Goal: Task Accomplishment & Management: Use online tool/utility

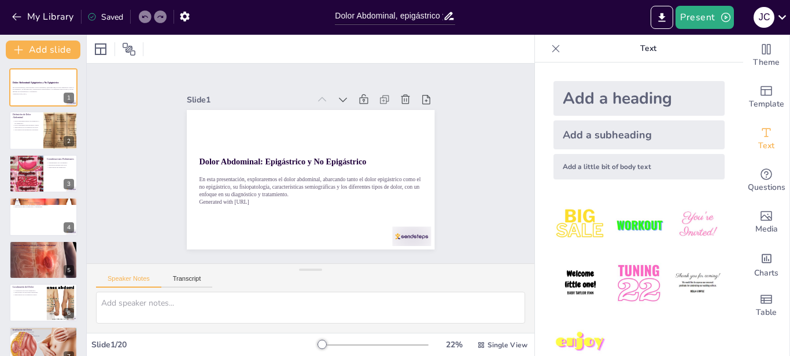
type input "Dolor Abdominal, epigástrico y el no epigástrico"
click at [662, 19] on icon "Export to PowerPoint" at bounding box center [662, 18] width 12 height 12
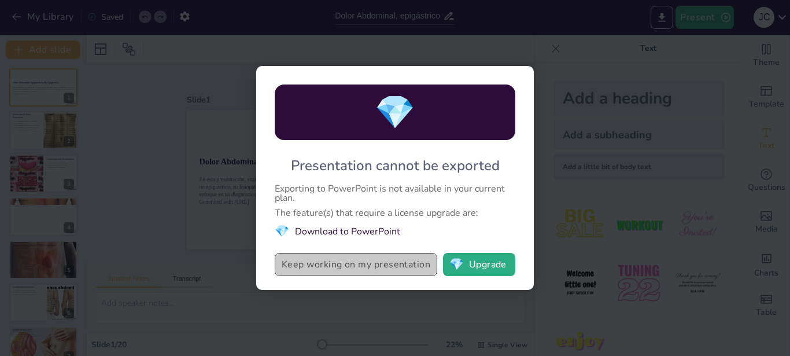
click at [357, 265] on button "Keep working on my presentation" at bounding box center [356, 264] width 163 height 23
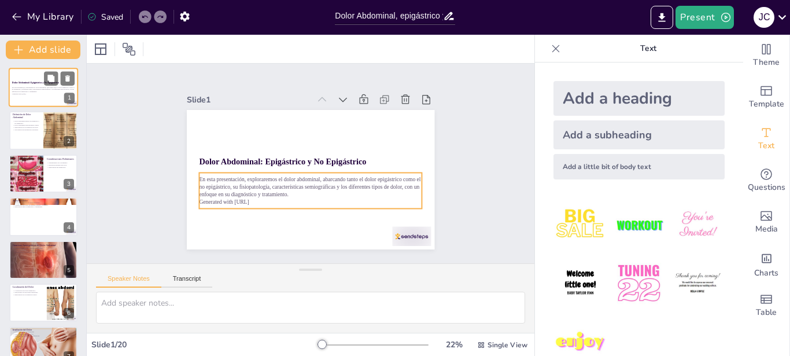
click at [40, 90] on p "En esta presentación, exploraremos el dolor abdominal, abarcando tanto el dolor…" at bounding box center [43, 89] width 62 height 6
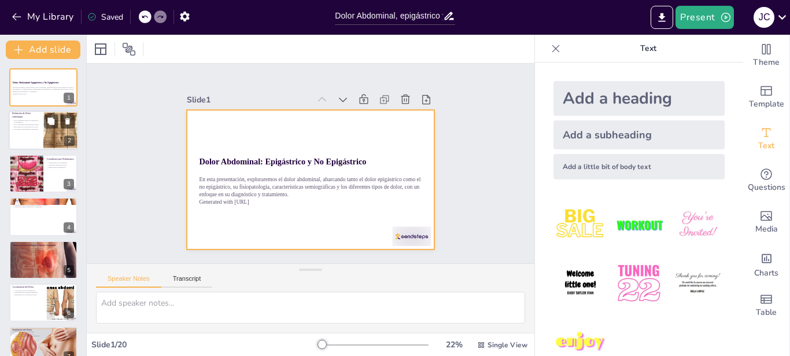
click at [40, 125] on div at bounding box center [43, 130] width 69 height 39
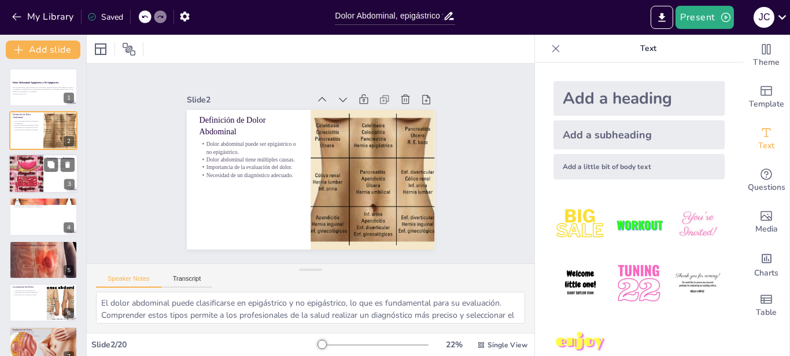
click at [47, 172] on div at bounding box center [43, 173] width 69 height 39
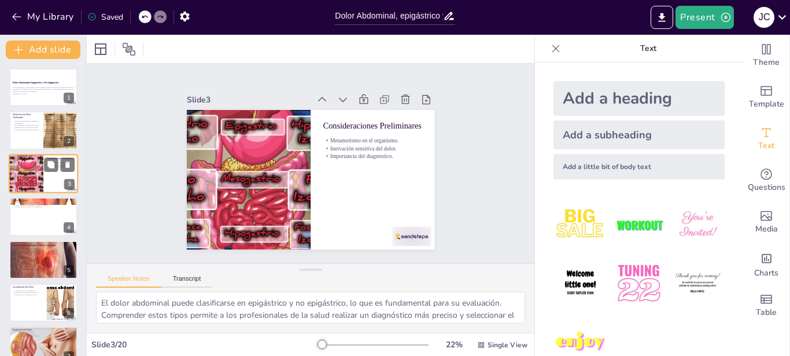
type textarea "El metamerismo se refiere a la segmentación del cuerpo humano, lo que significa…"
click at [47, 87] on p "En esta presentación, exploraremos el dolor abdominal, abarcando tanto el dolor…" at bounding box center [43, 89] width 62 height 6
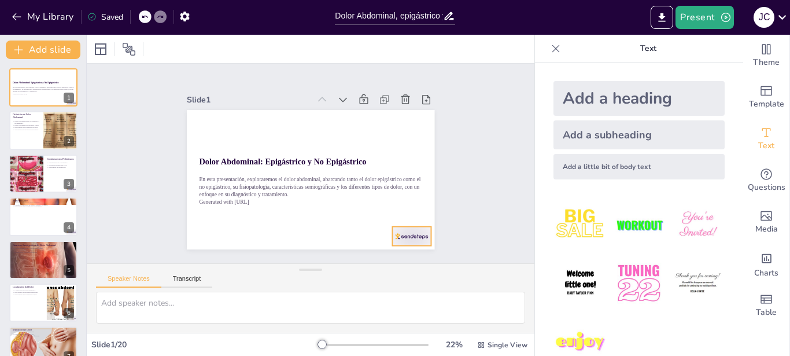
click at [401, 231] on div at bounding box center [411, 236] width 39 height 19
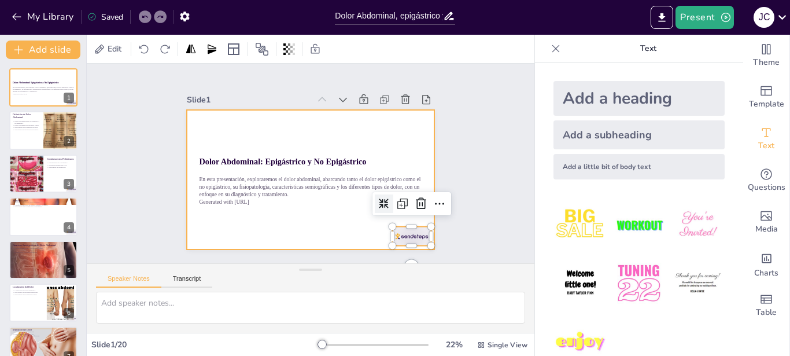
click at [329, 222] on div at bounding box center [311, 179] width 248 height 139
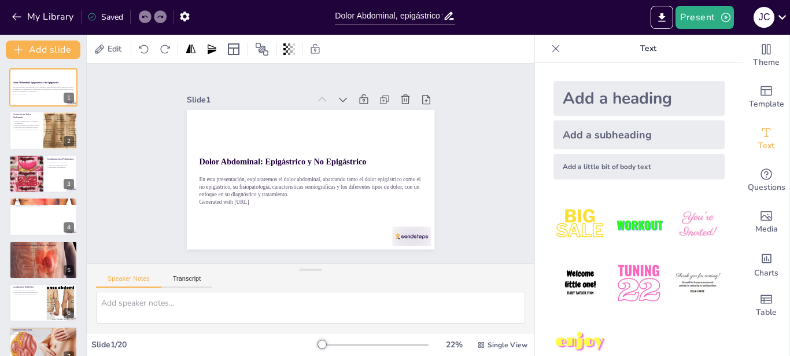
click at [506, 90] on div "Slide 1 Dolor Abdominal: Epigástrico y No Epigástrico En esta presentación, exp…" at bounding box center [311, 164] width 448 height 200
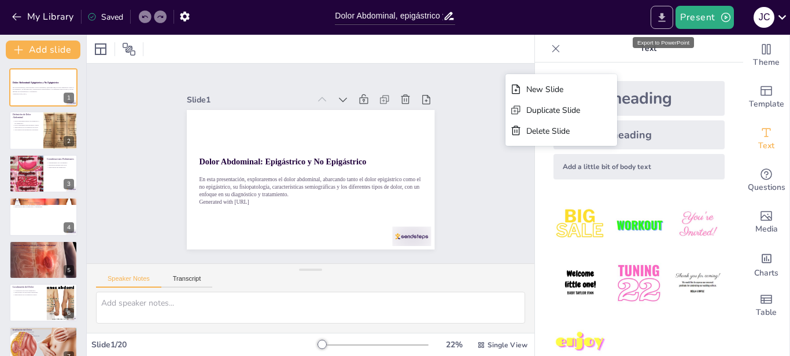
click at [664, 19] on icon "Export to PowerPoint" at bounding box center [662, 17] width 7 height 9
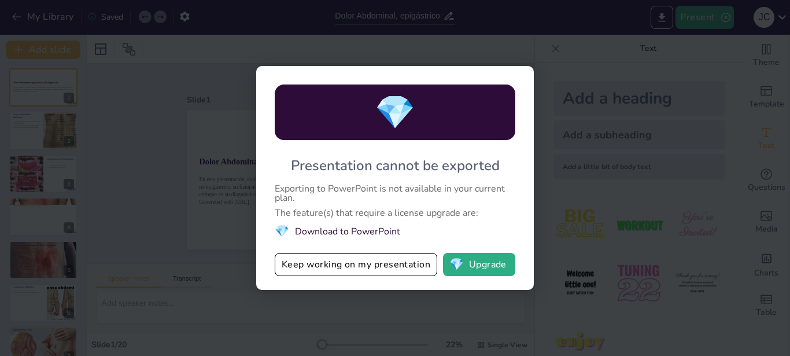
click at [326, 232] on li "💎 Download to PowerPoint" at bounding box center [395, 231] width 241 height 16
click at [485, 264] on button "💎 Upgrade" at bounding box center [479, 264] width 72 height 23
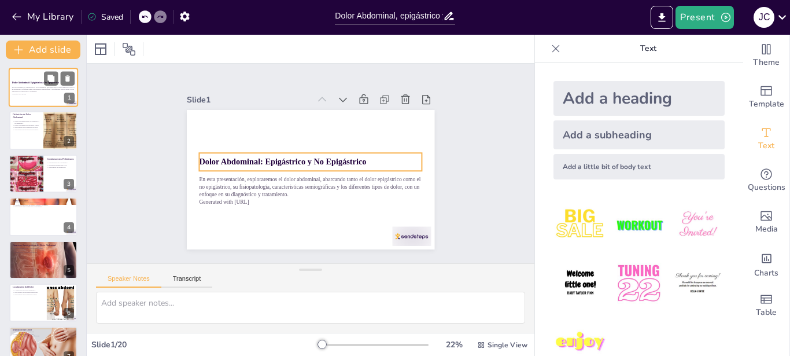
click at [40, 82] on strong "Dolor Abdominal: Epigástrico y No Epigástrico" at bounding box center [35, 82] width 47 height 2
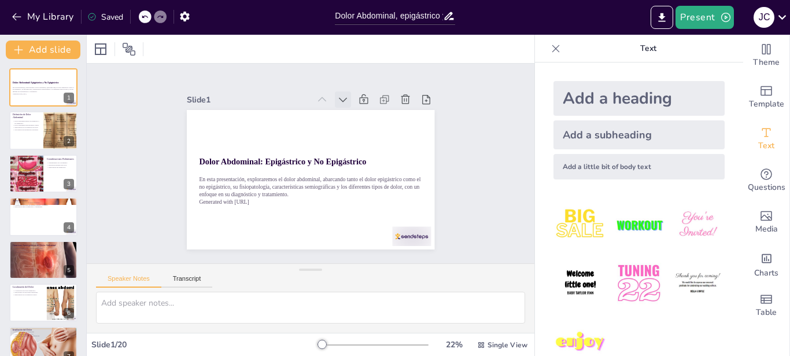
click at [337, 94] on icon at bounding box center [343, 100] width 12 height 12
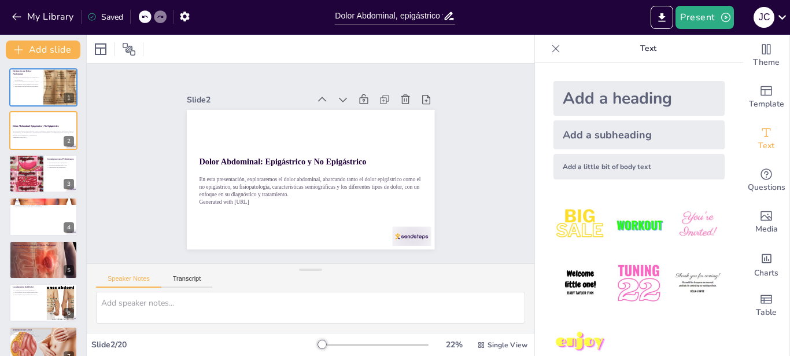
scroll to position [0, 0]
click at [337, 94] on icon at bounding box center [343, 100] width 12 height 12
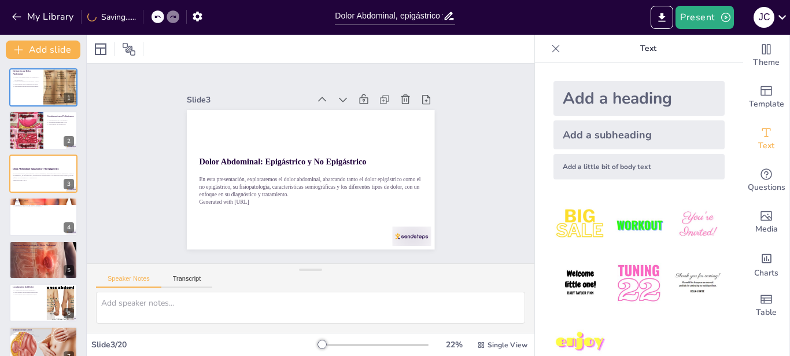
click at [337, 94] on icon at bounding box center [343, 100] width 12 height 12
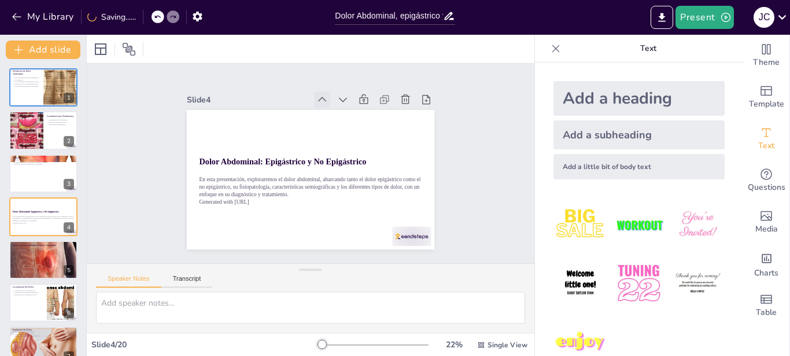
click at [316, 95] on icon at bounding box center [322, 100] width 12 height 12
click at [0, 0] on icon at bounding box center [0, 0] width 0 height 0
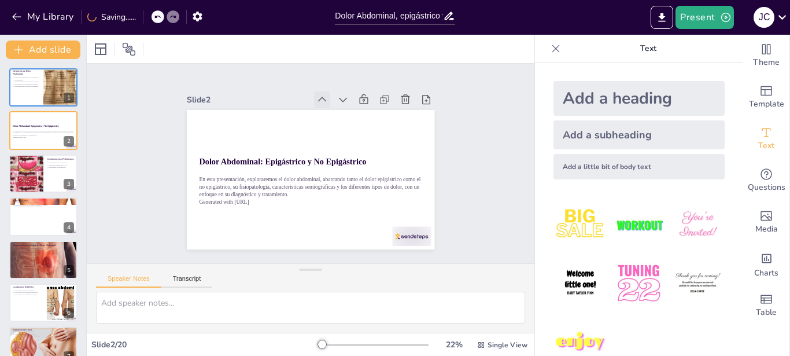
click at [316, 95] on icon at bounding box center [322, 100] width 12 height 12
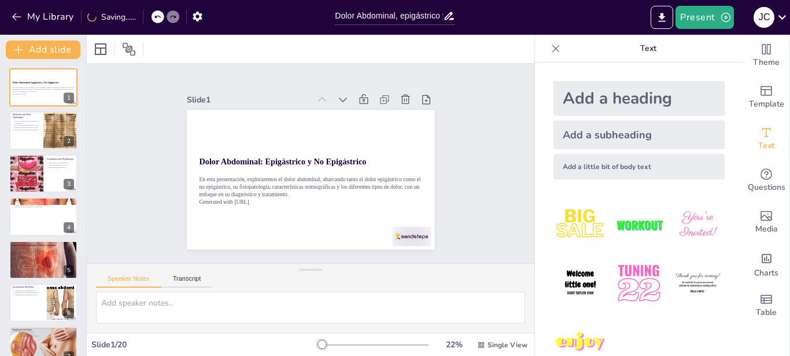
click at [316, 95] on icon at bounding box center [322, 100] width 12 height 12
click at [710, 17] on button "Present" at bounding box center [705, 17] width 58 height 23
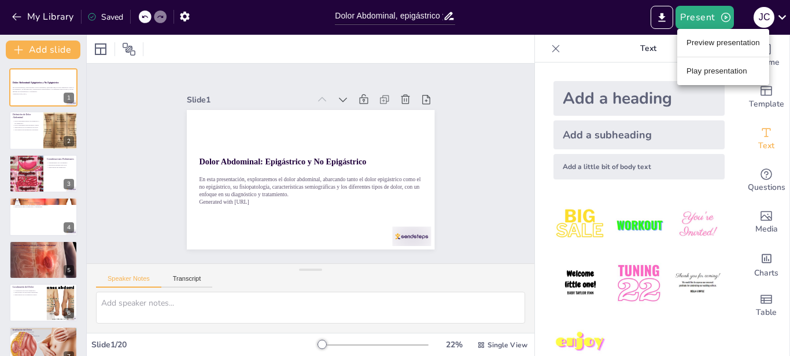
click at [720, 40] on li "Preview presentation" at bounding box center [723, 43] width 92 height 19
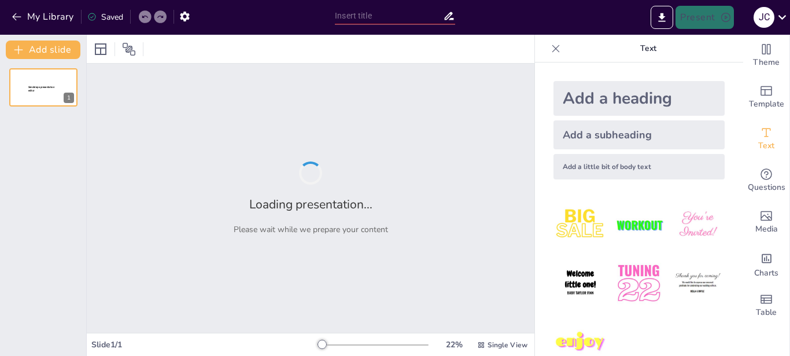
type input "Dolor Abdominal, epigástrico y el no epigástrico"
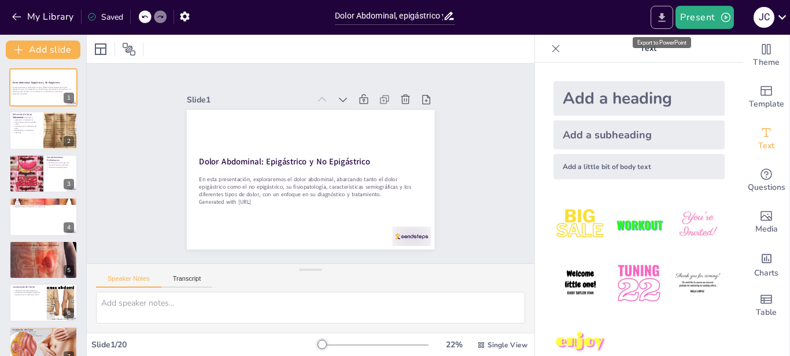
click at [671, 18] on button "Export to PowerPoint" at bounding box center [662, 17] width 23 height 23
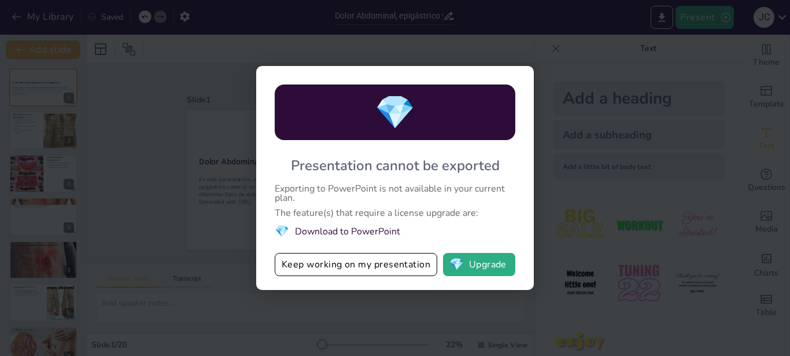
click at [285, 230] on span "💎" at bounding box center [282, 231] width 14 height 16
click at [319, 231] on li "💎 Download to PowerPoint" at bounding box center [395, 231] width 241 height 16
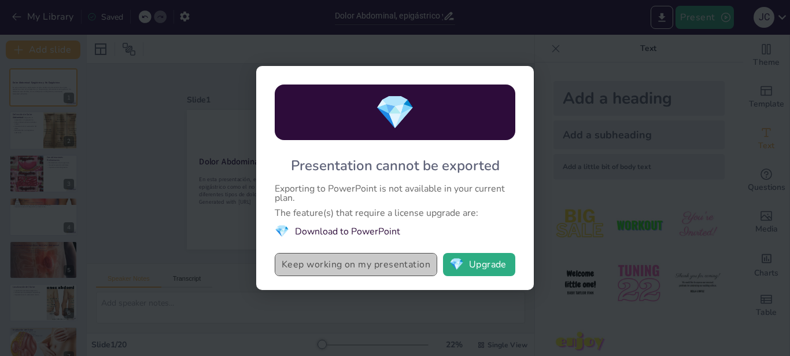
click at [320, 264] on button "Keep working on my presentation" at bounding box center [356, 264] width 163 height 23
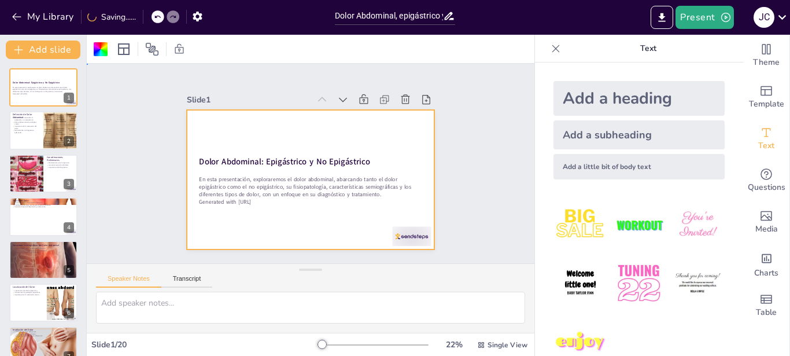
click at [361, 114] on div at bounding box center [296, 172] width 245 height 285
